Goal: Task Accomplishment & Management: Manage account settings

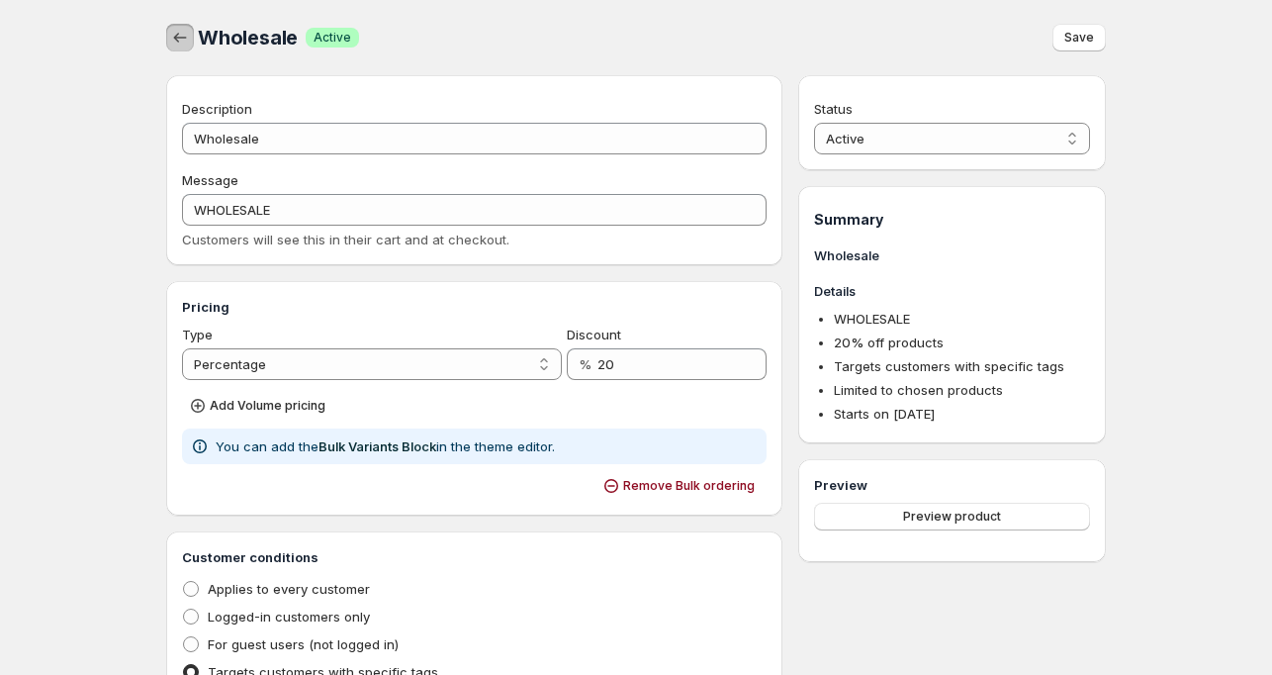
click at [181, 32] on icon "button" at bounding box center [180, 38] width 20 height 20
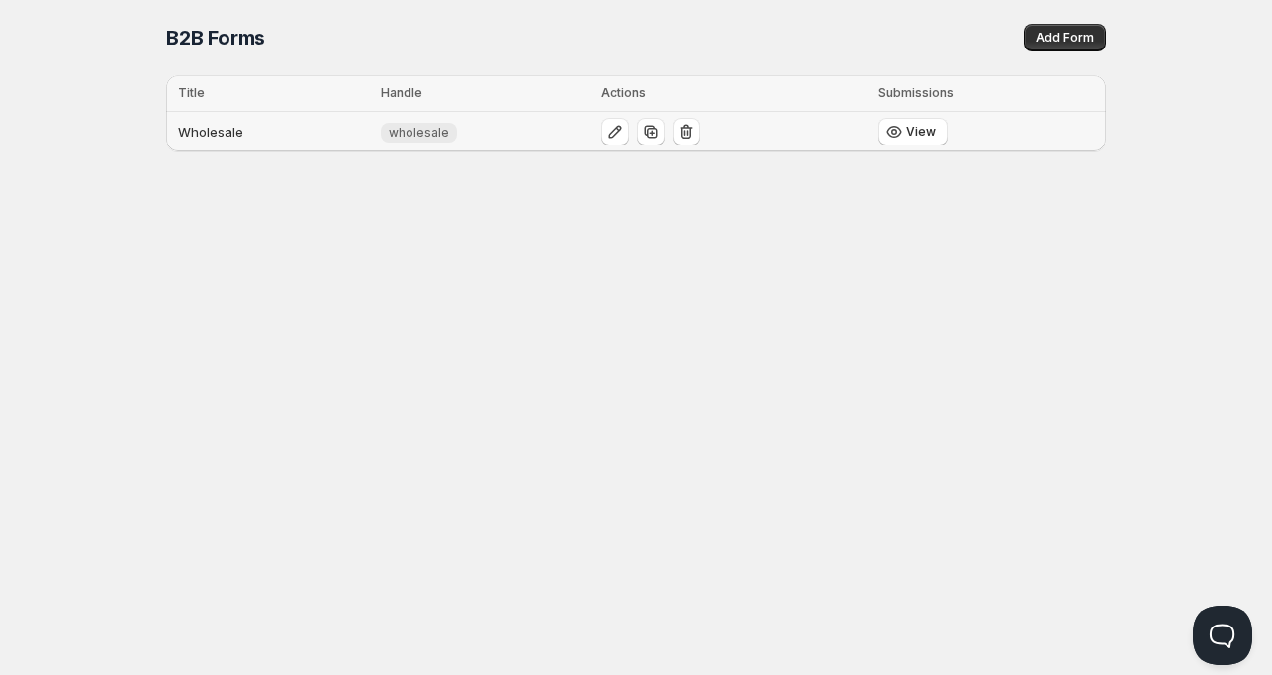
click at [208, 132] on td "Wholesale" at bounding box center [270, 132] width 209 height 41
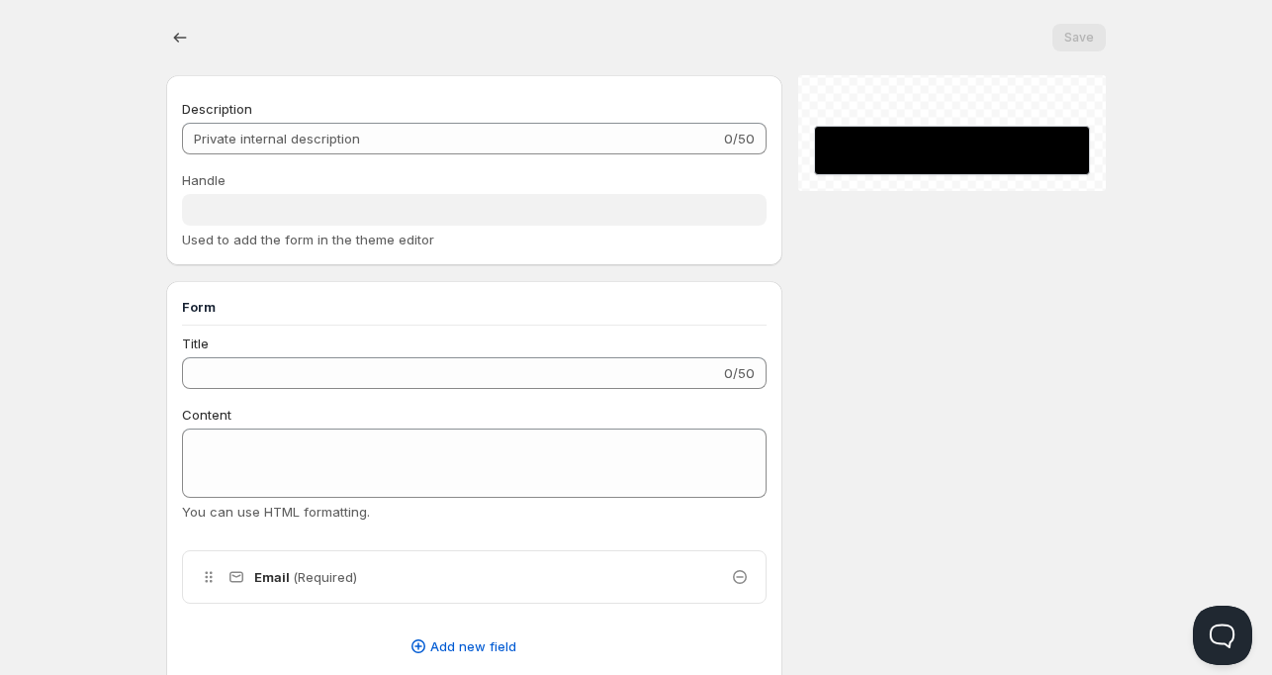
type input "Wholesale"
type input "wholesale"
radio input "true"
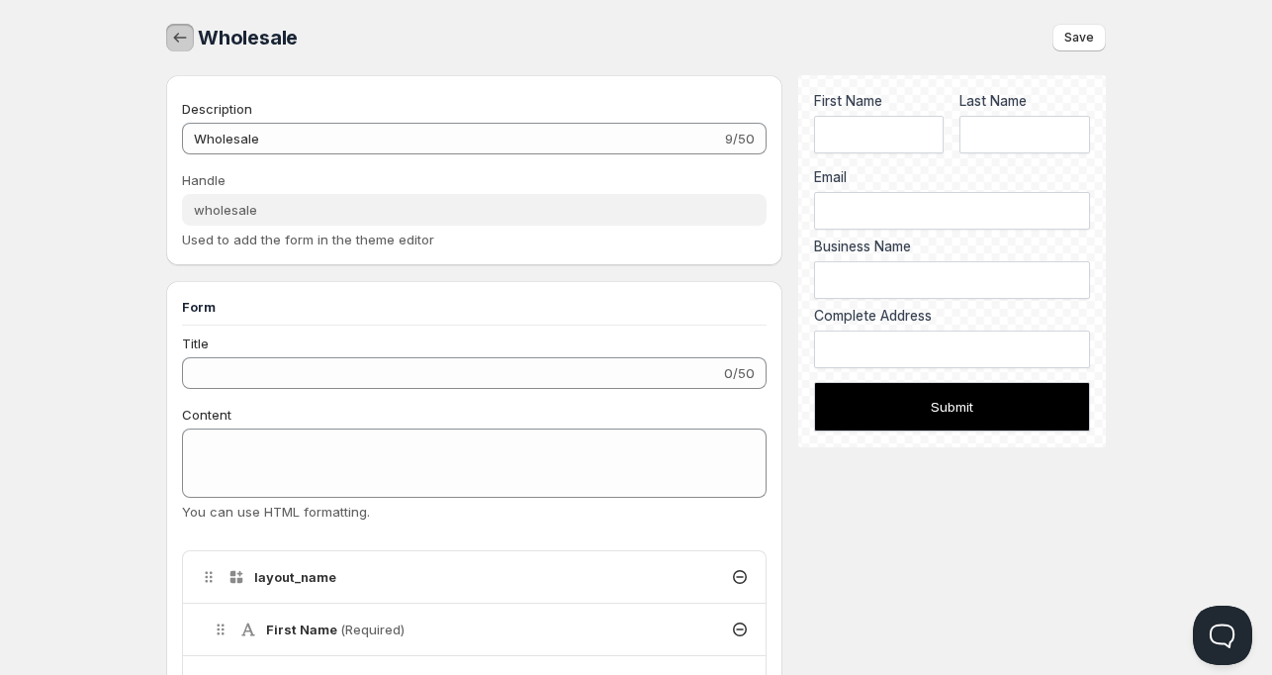
click at [181, 37] on icon "button" at bounding box center [180, 38] width 20 height 20
